Goal: Transaction & Acquisition: Book appointment/travel/reservation

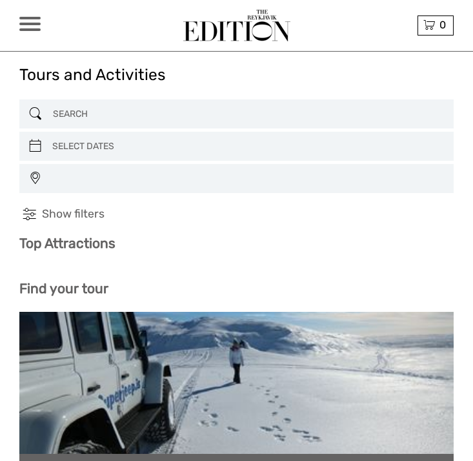
select select
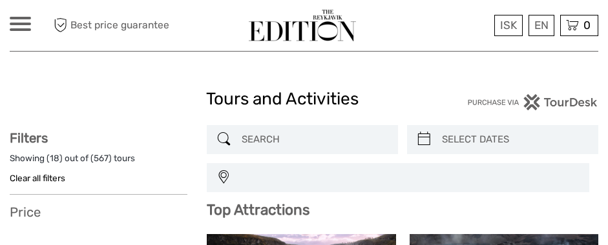
select select
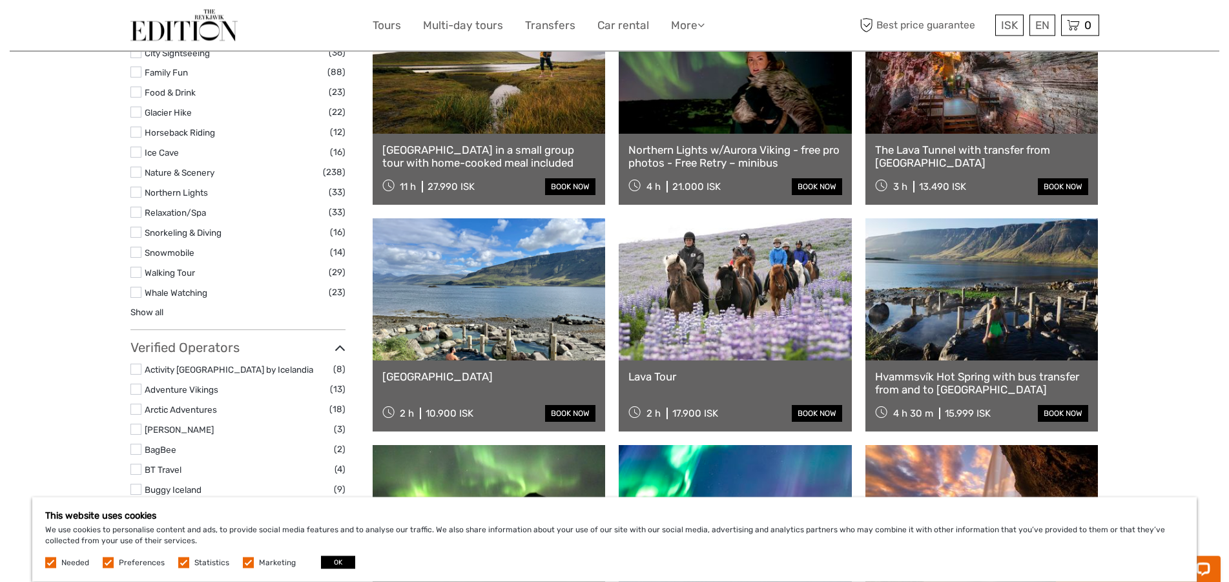
scroll to position [1183, 0]
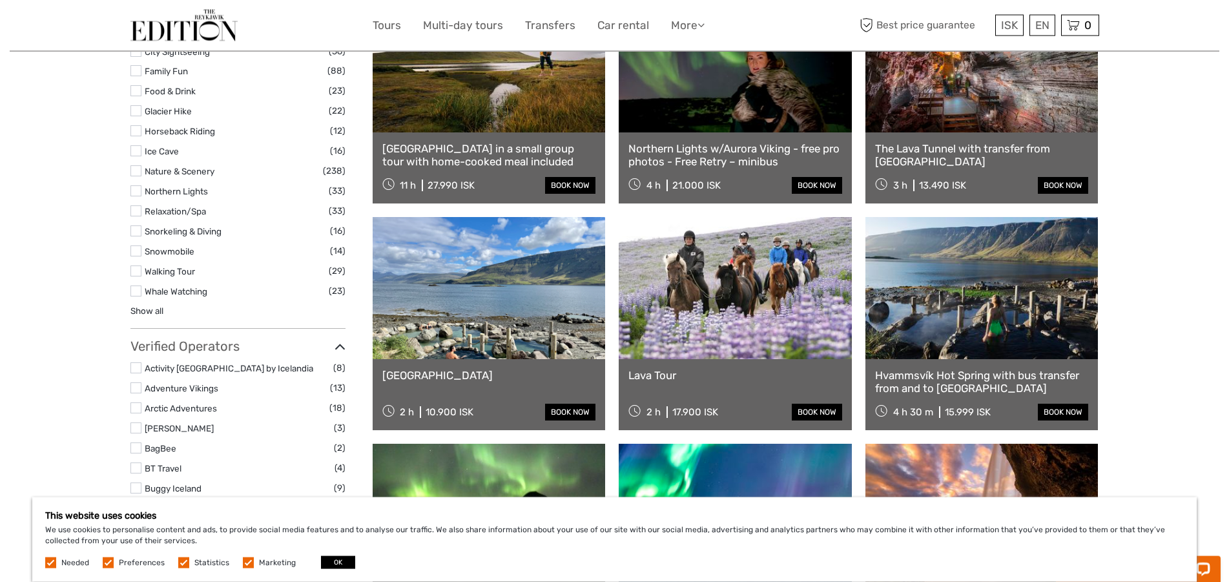
click at [473, 346] on link at bounding box center [735, 288] width 233 height 142
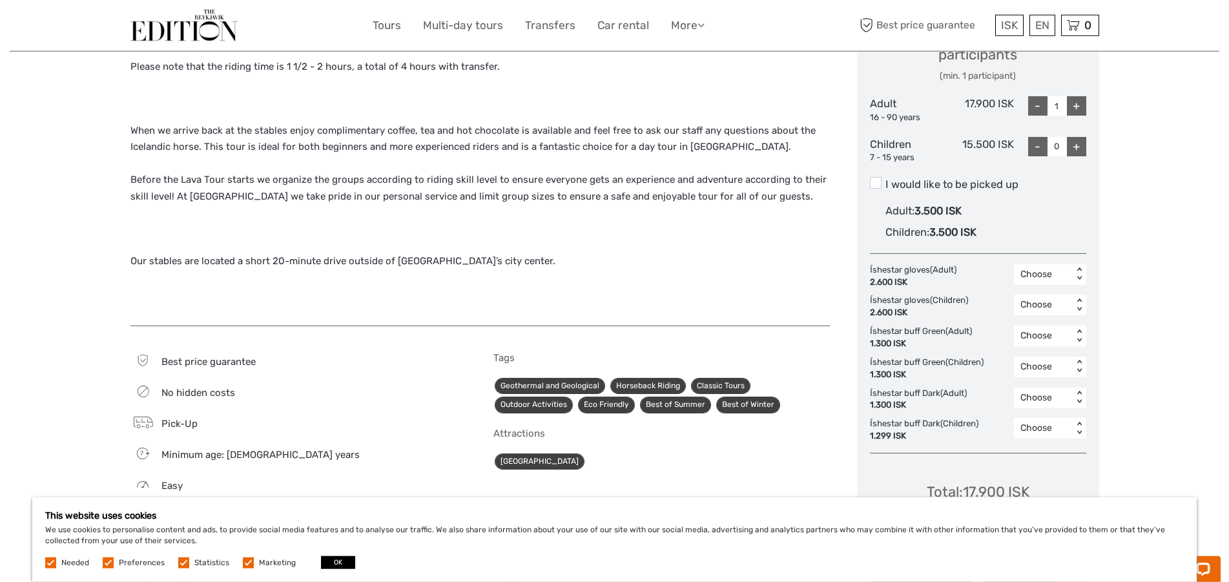
scroll to position [592, 0]
click at [1046, 303] on div "Choose" at bounding box center [1043, 304] width 46 height 13
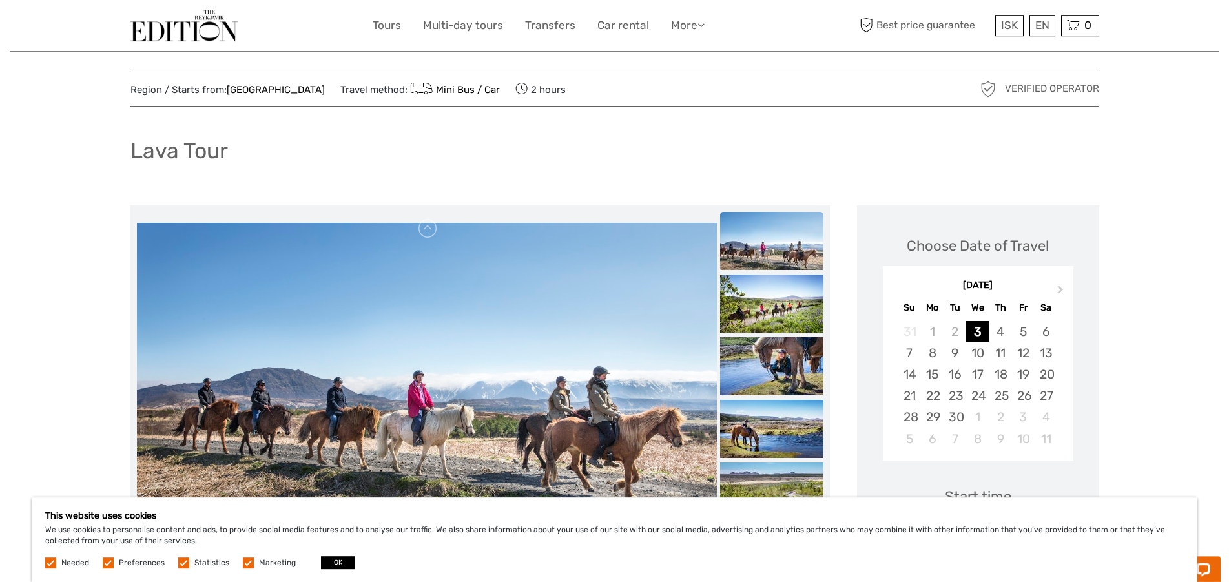
scroll to position [0, 0]
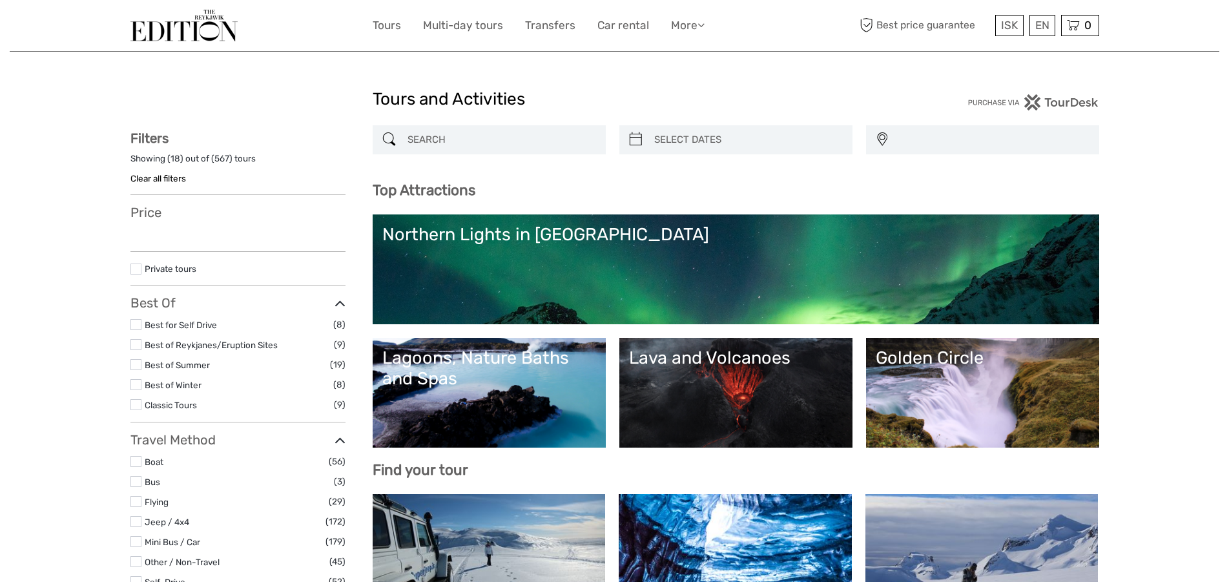
select select
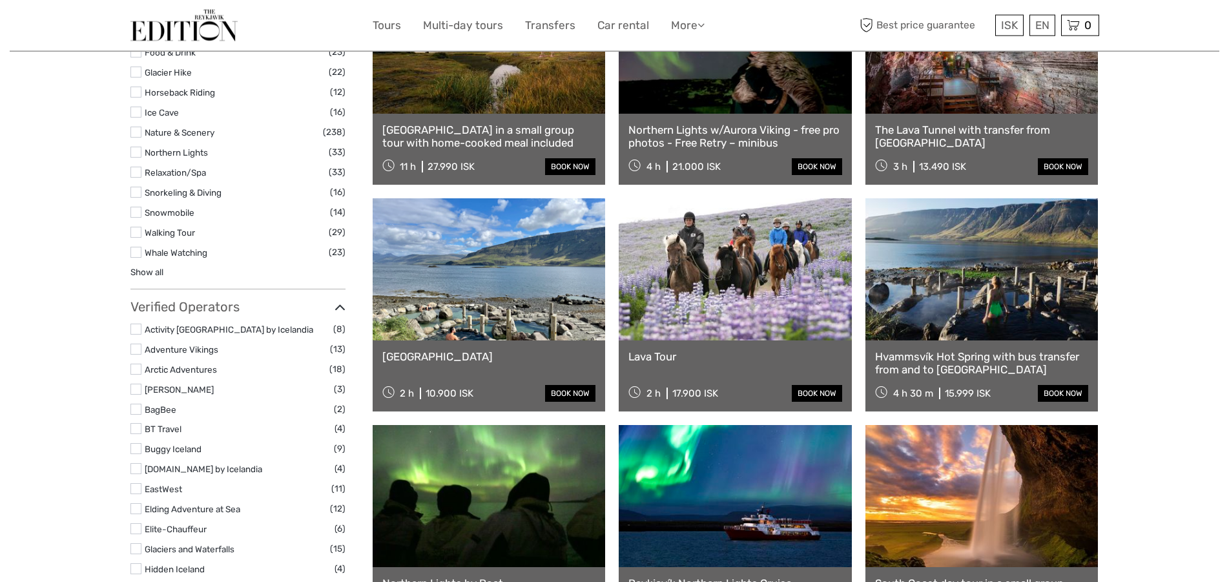
select select
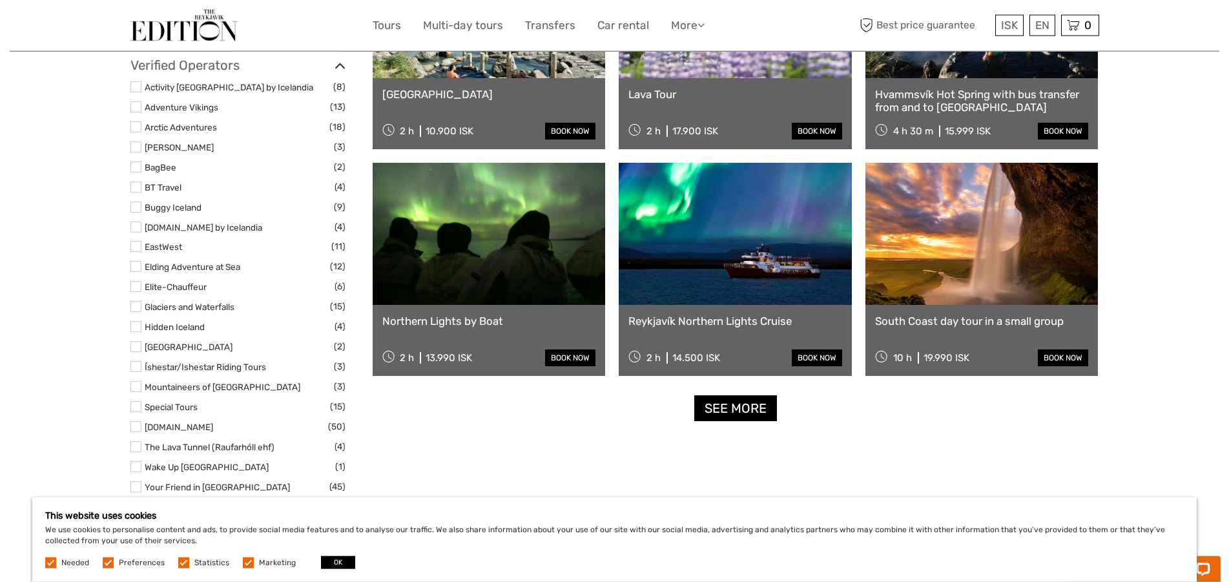
scroll to position [1465, 0]
click at [720, 404] on link "See more" at bounding box center [735, 407] width 83 height 26
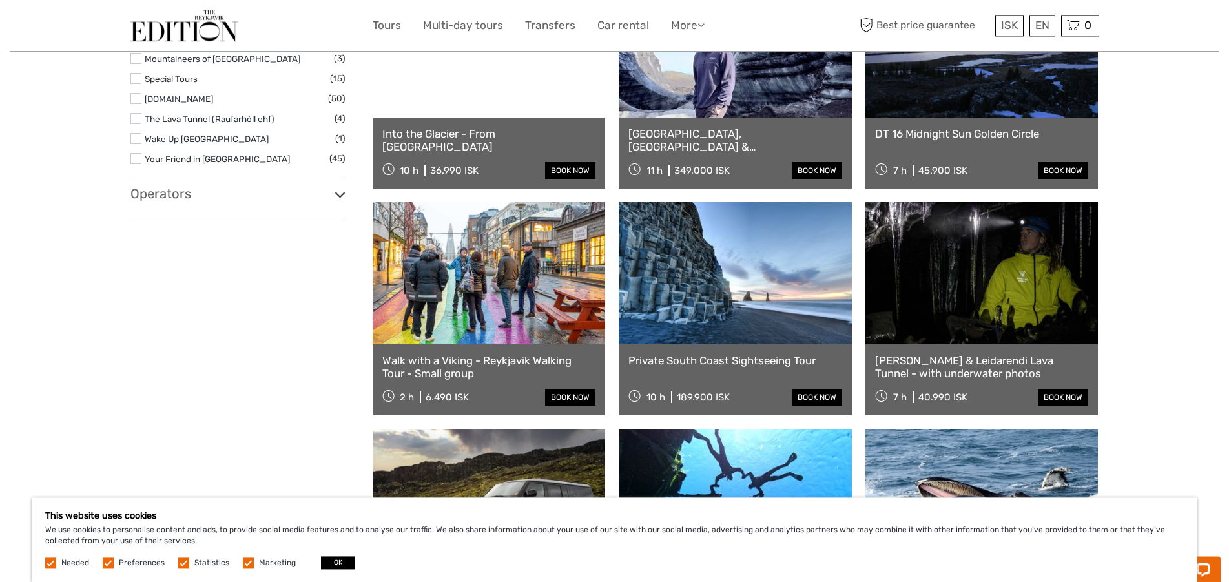
scroll to position [1793, 0]
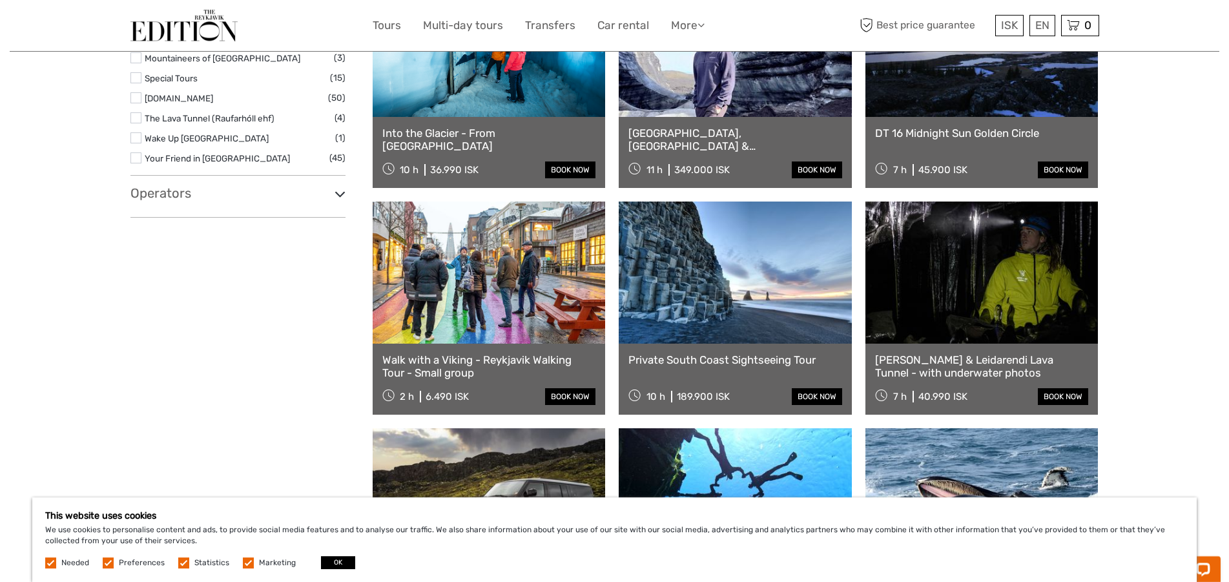
click at [478, 333] on link at bounding box center [489, 272] width 233 height 142
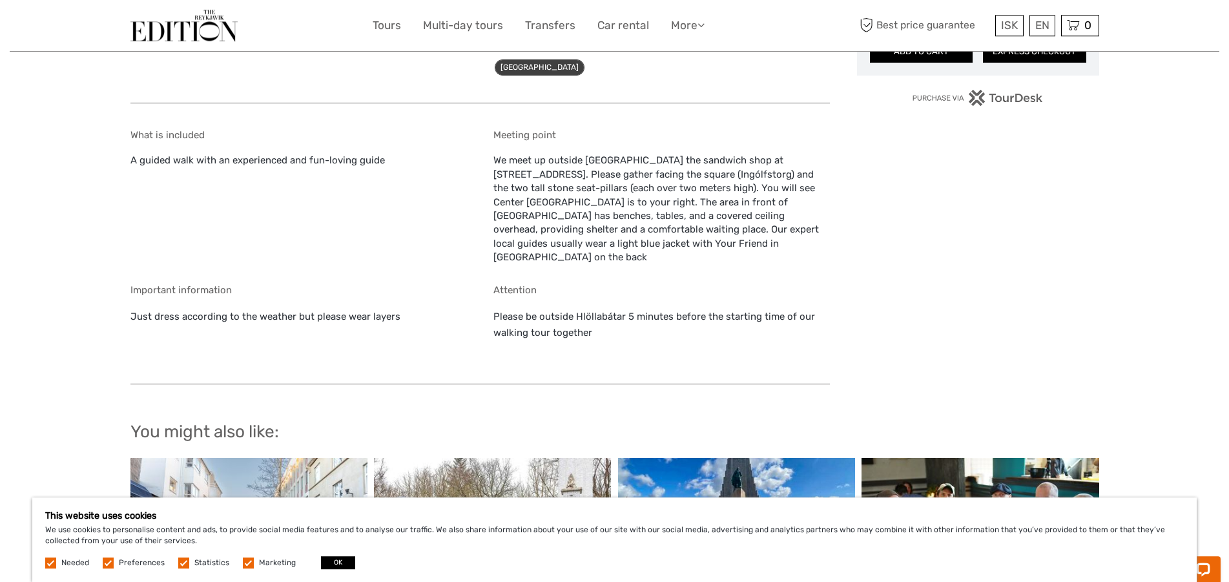
scroll to position [906, 0]
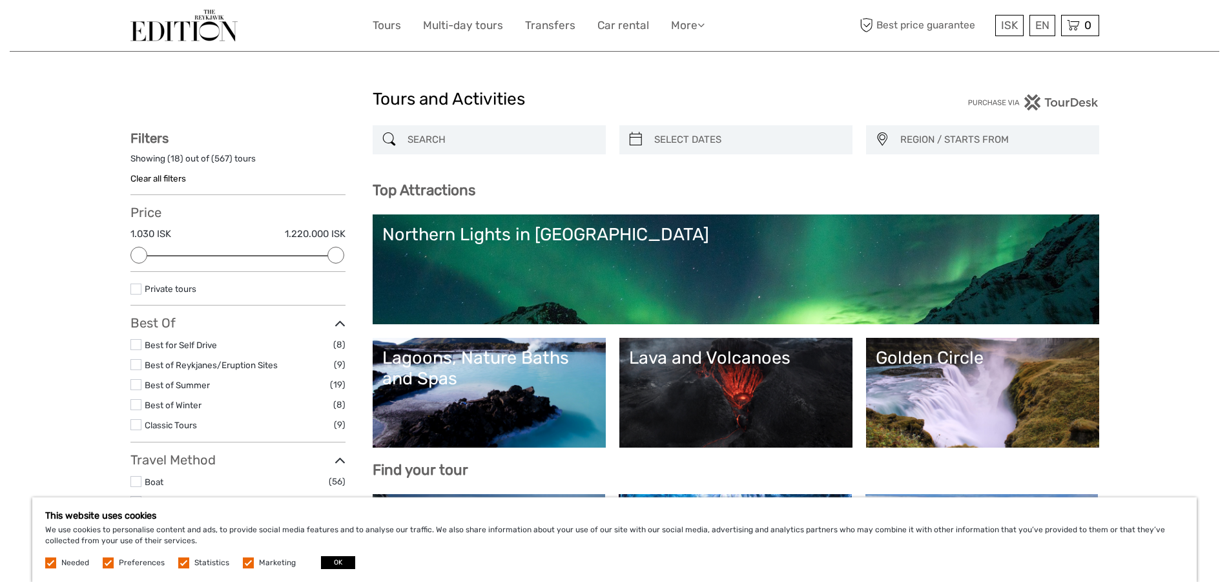
select select
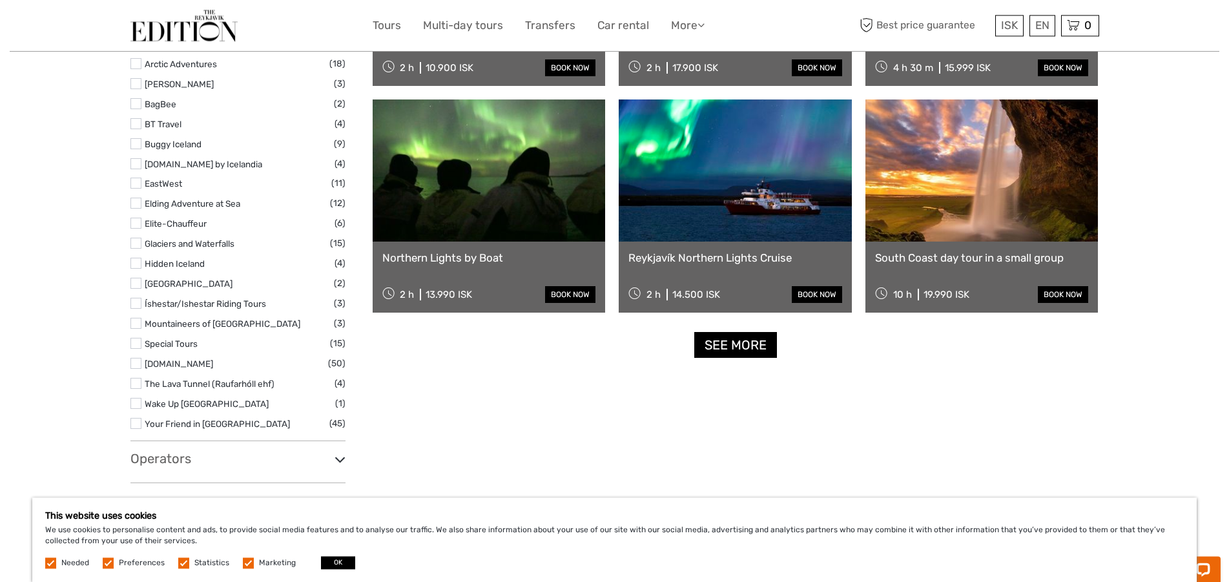
scroll to position [1527, 0]
click at [720, 351] on link "See more" at bounding box center [735, 345] width 83 height 26
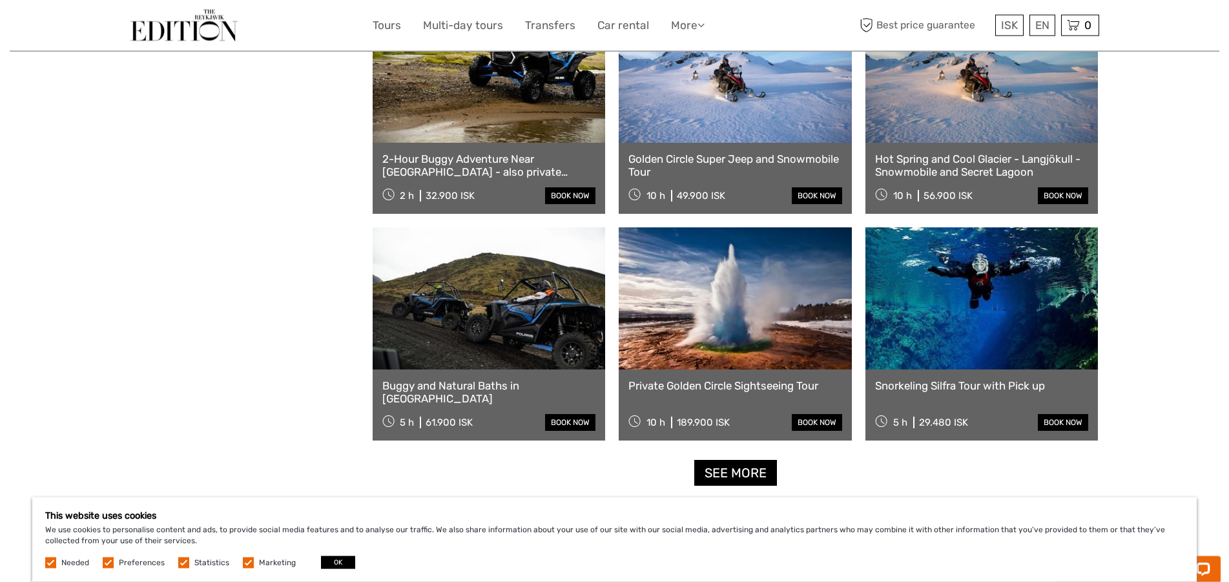
scroll to position [2448, 0]
click at [768, 480] on link "See more" at bounding box center [735, 472] width 83 height 26
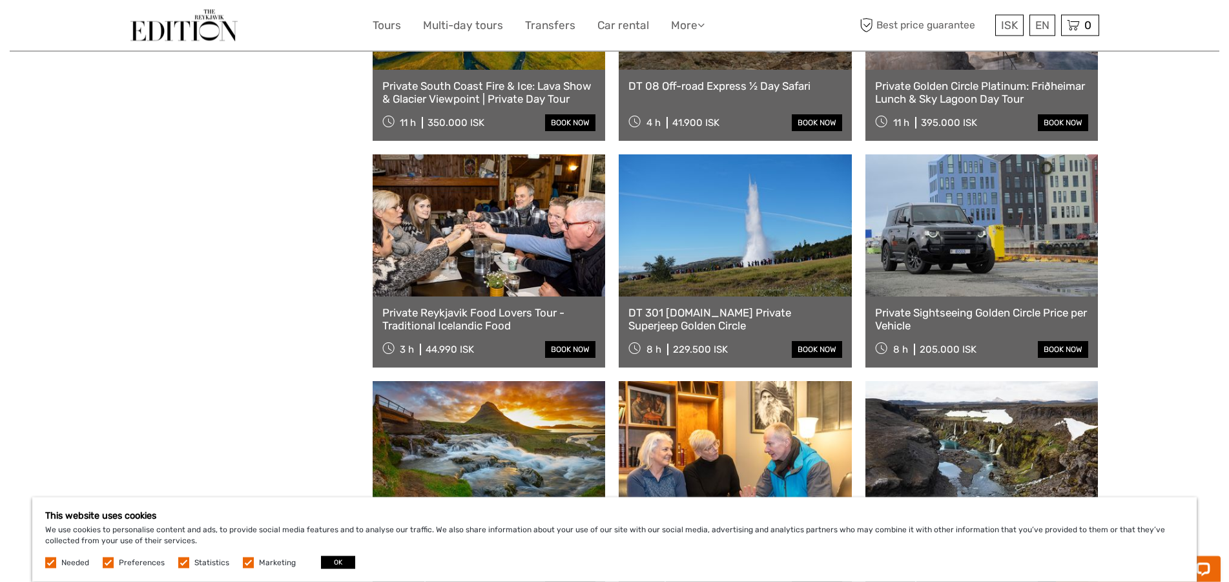
scroll to position [2974, 0]
click at [454, 287] on link at bounding box center [489, 225] width 233 height 142
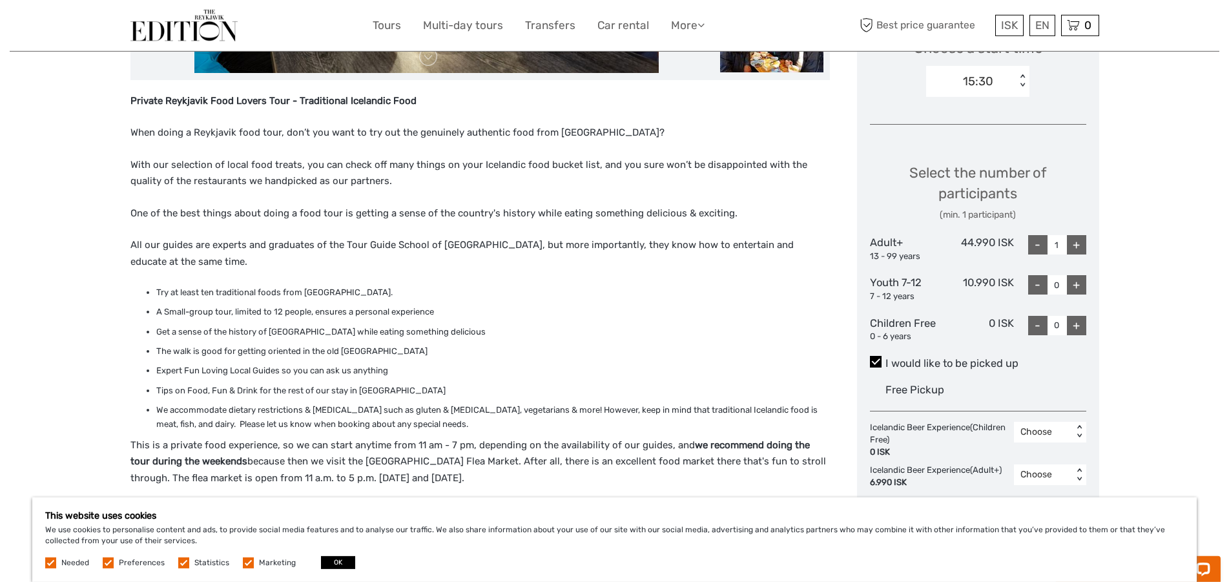
scroll to position [460, 0]
click at [908, 392] on span "Free Pickup" at bounding box center [914, 390] width 59 height 12
click at [885, 359] on input "I would like to be picked up" at bounding box center [885, 359] width 0 height 0
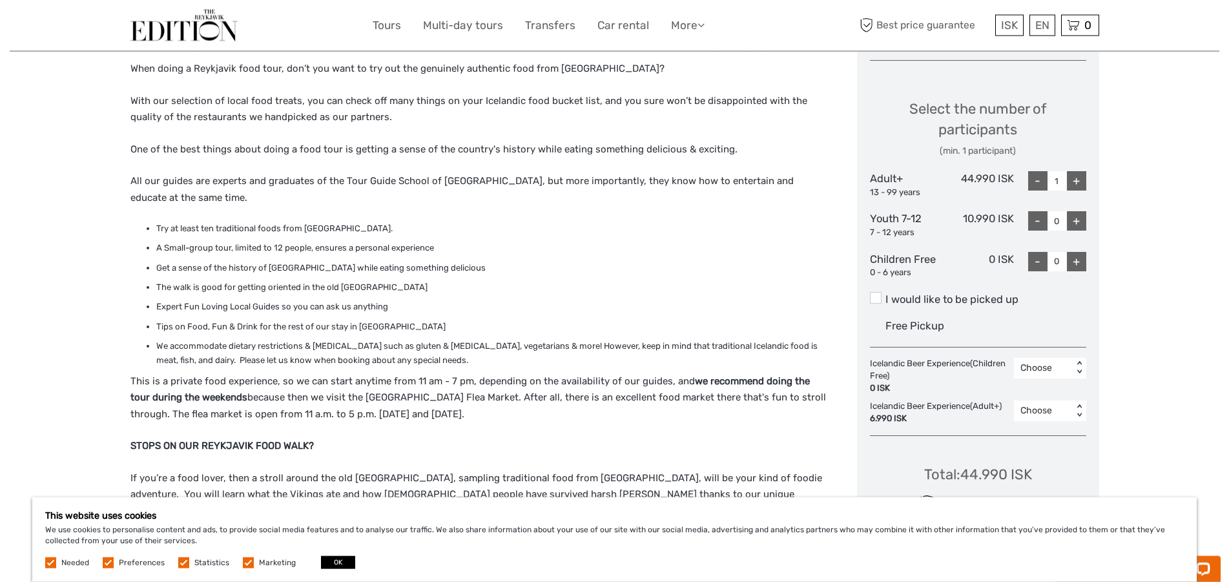
scroll to position [525, 0]
click at [912, 306] on label "I would like to be picked up" at bounding box center [978, 298] width 216 height 15
click at [885, 294] on input "I would like to be picked up" at bounding box center [885, 294] width 0 height 0
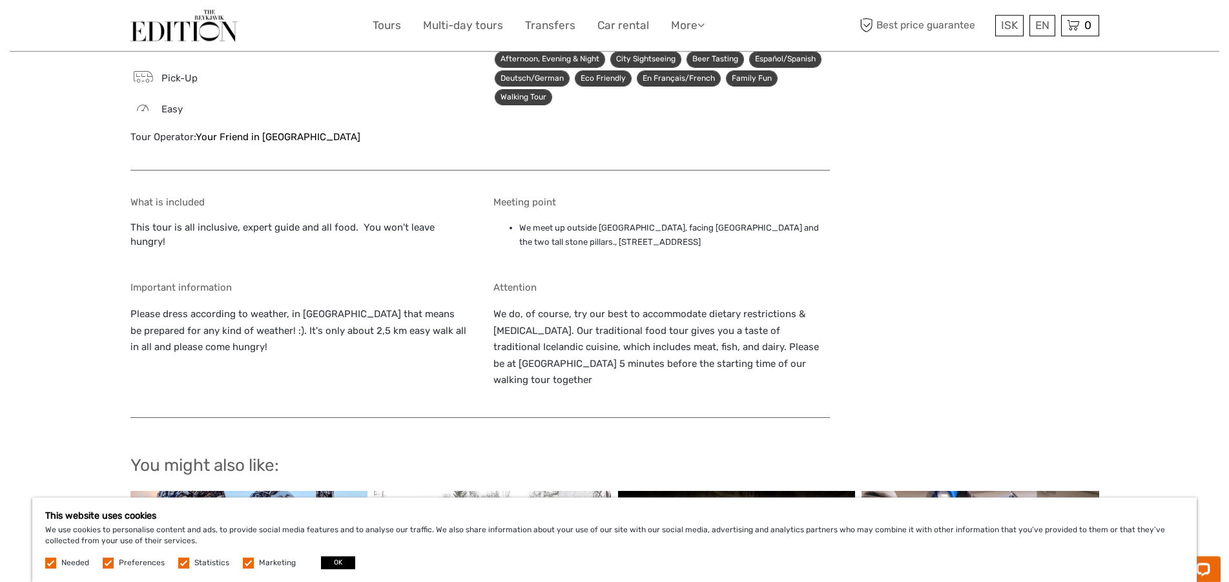
scroll to position [1183, 0]
